Goal: Information Seeking & Learning: Learn about a topic

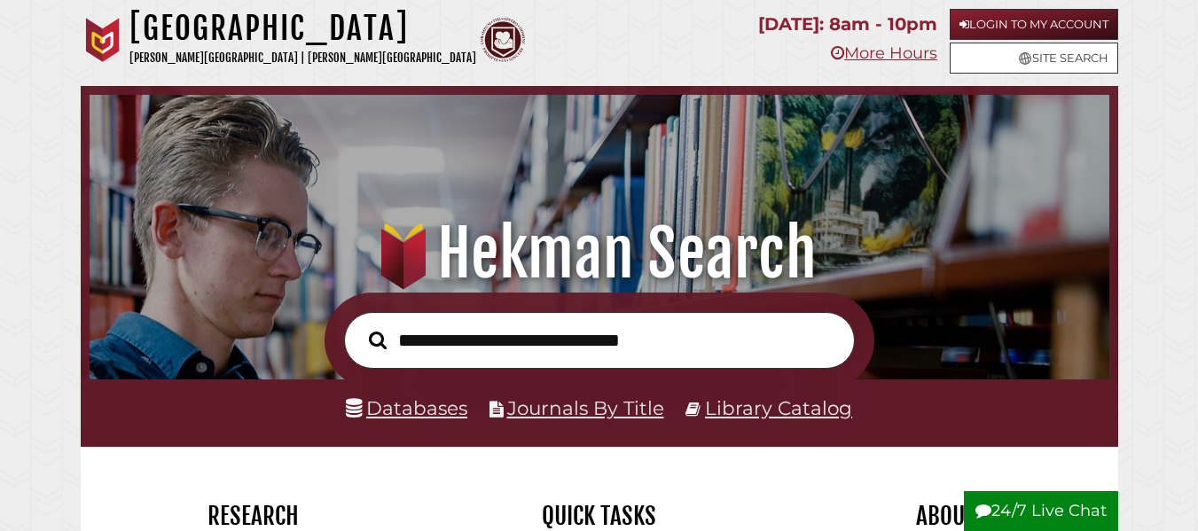
scroll to position [337, 1011]
click at [428, 406] on link "Databases" at bounding box center [407, 408] width 122 height 23
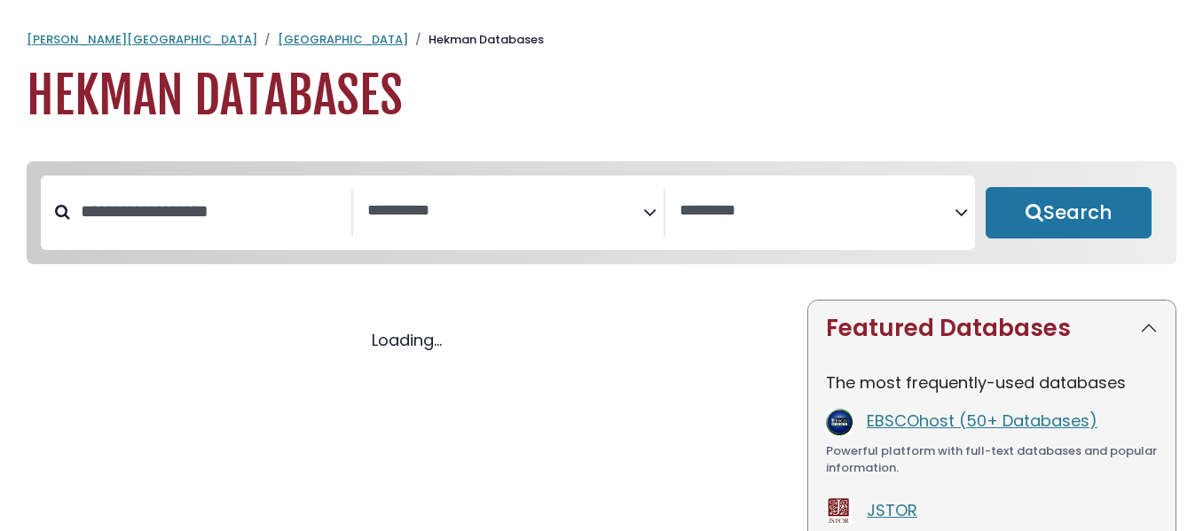
select select "Database Subject Filter"
select select "Database Vendors Filter"
select select "Database Subject Filter"
select select "Database Vendors Filter"
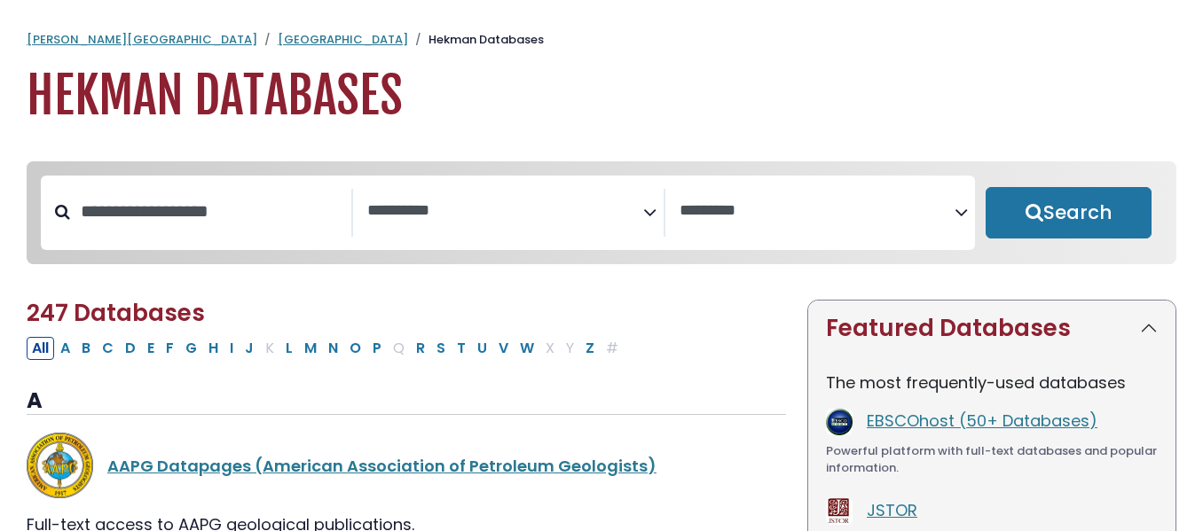
click at [525, 224] on span "Search filters" at bounding box center [505, 213] width 276 height 48
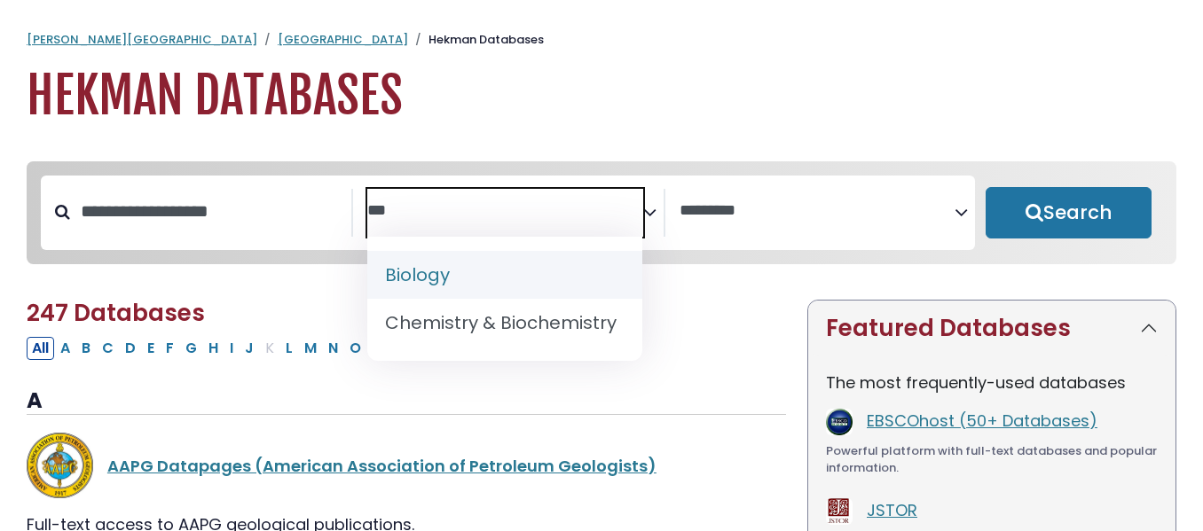
type textarea "***"
select select "*****"
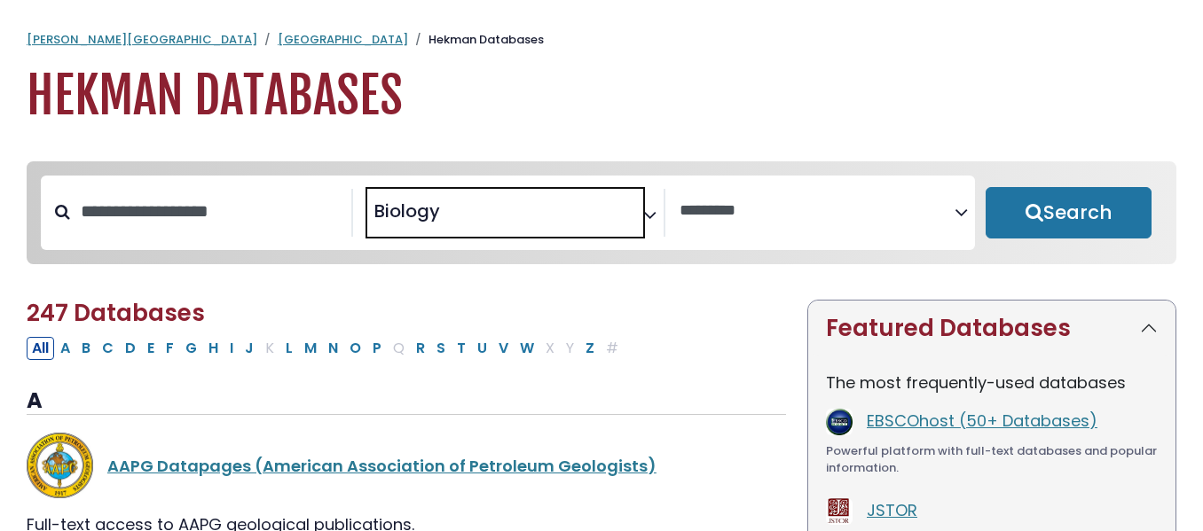
scroll to position [115, 0]
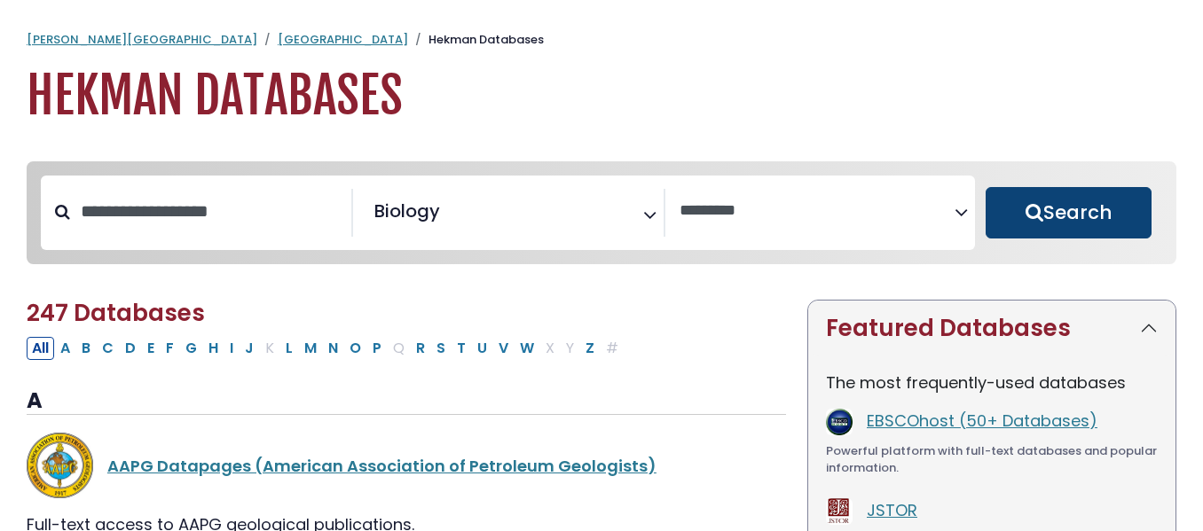
click at [1098, 193] on button "Search" at bounding box center [1068, 212] width 166 height 51
select select "Database Vendors Filter"
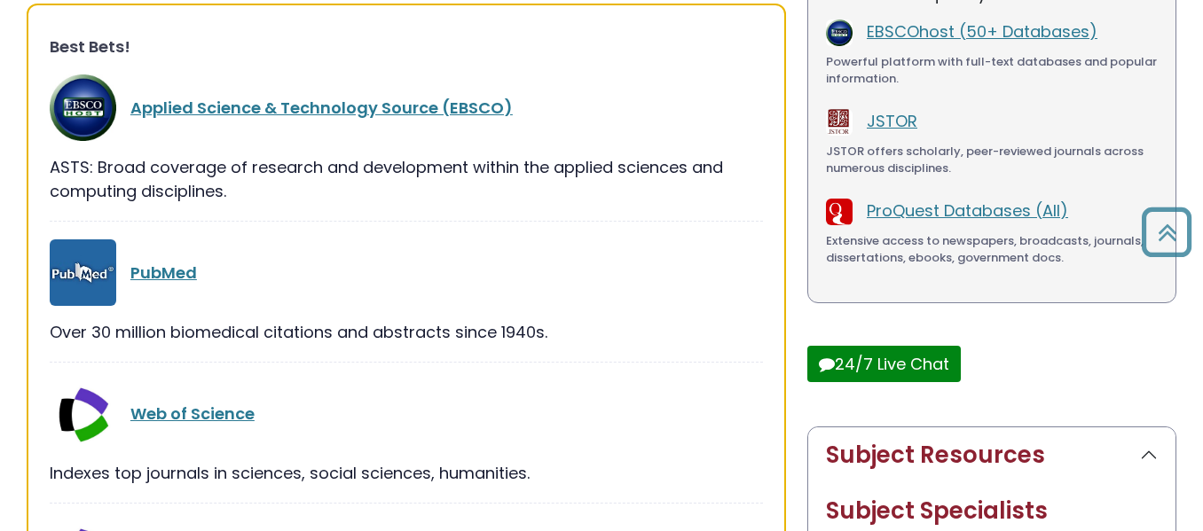
scroll to position [396, 0]
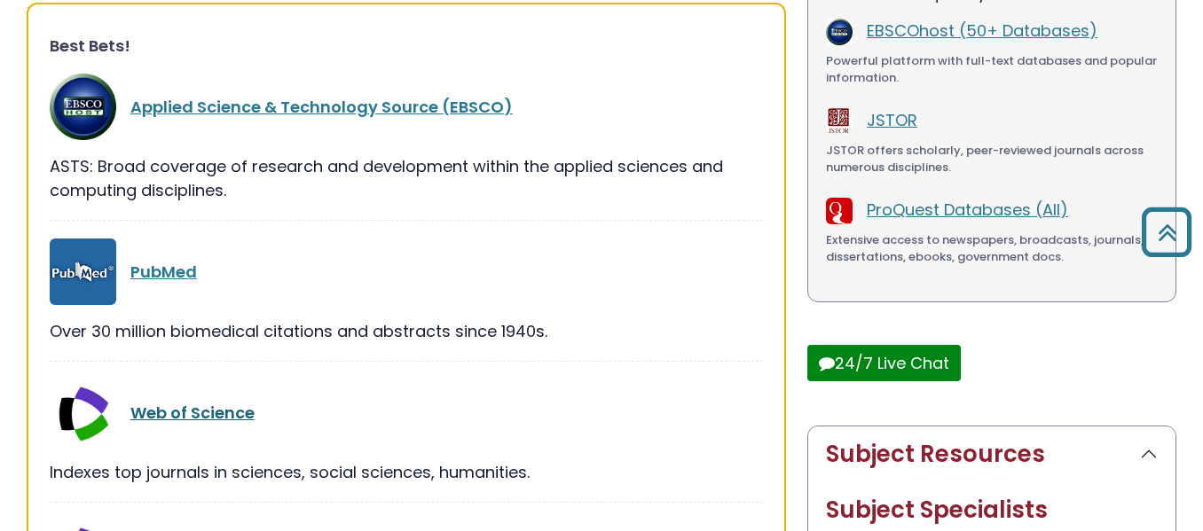
click at [211, 414] on link "Web of Science" at bounding box center [192, 413] width 124 height 22
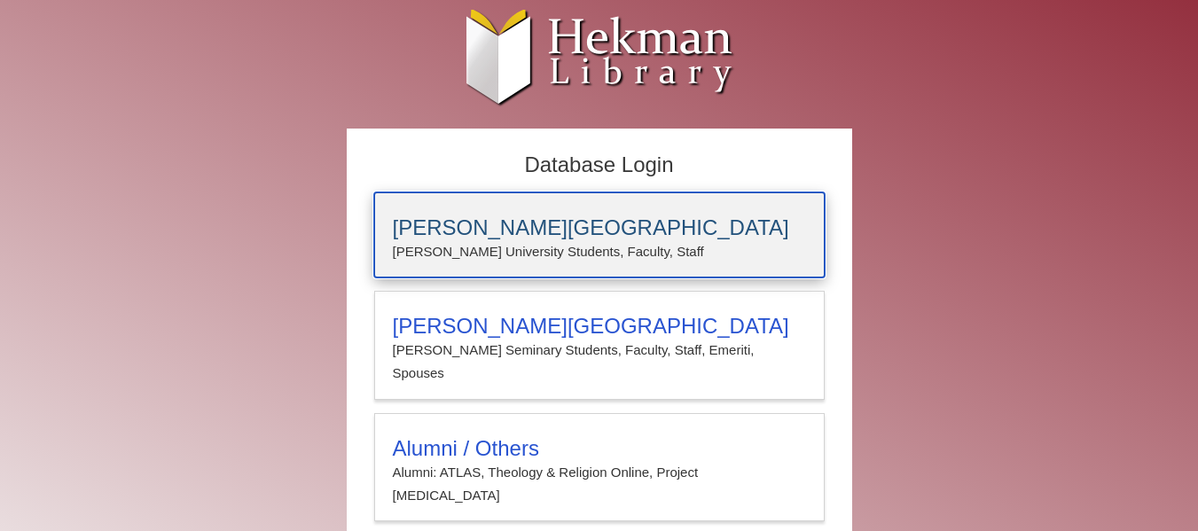
click at [587, 244] on p "Calvin University Students, Faculty, Staff" at bounding box center [599, 251] width 413 height 23
